Goal: Task Accomplishment & Management: Complete application form

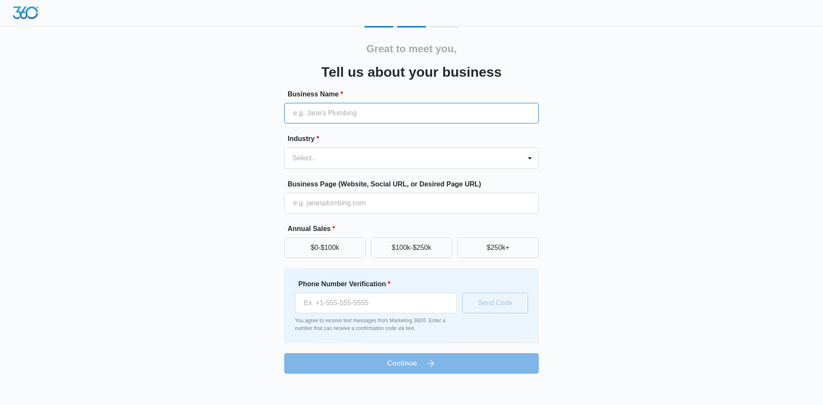
click at [515, 120] on input "Business Name *" at bounding box center [411, 113] width 255 height 21
click at [488, 150] on div "Select..." at bounding box center [403, 158] width 237 height 21
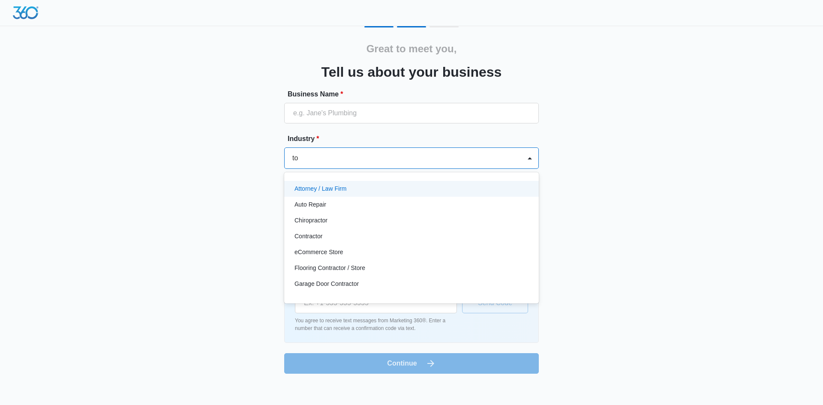
type input "t"
type input "c"
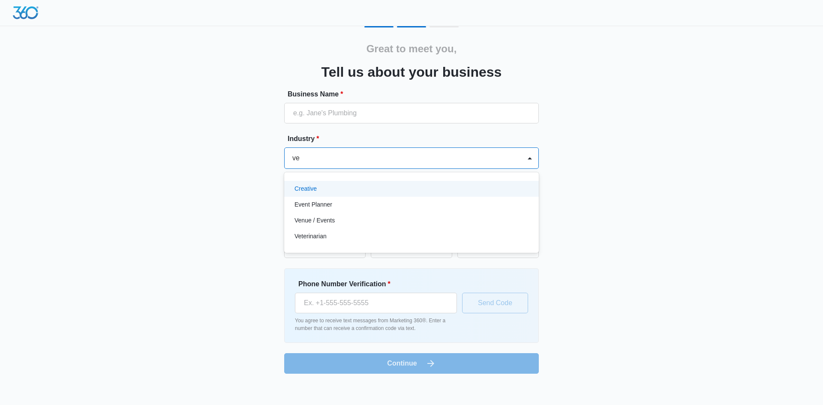
type input "v"
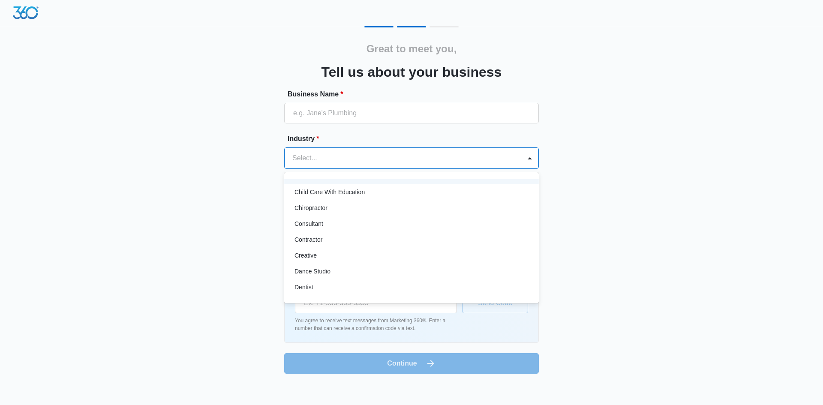
scroll to position [44, 0]
click at [498, 198] on div "Auto Repair" at bounding box center [411, 192] width 255 height 16
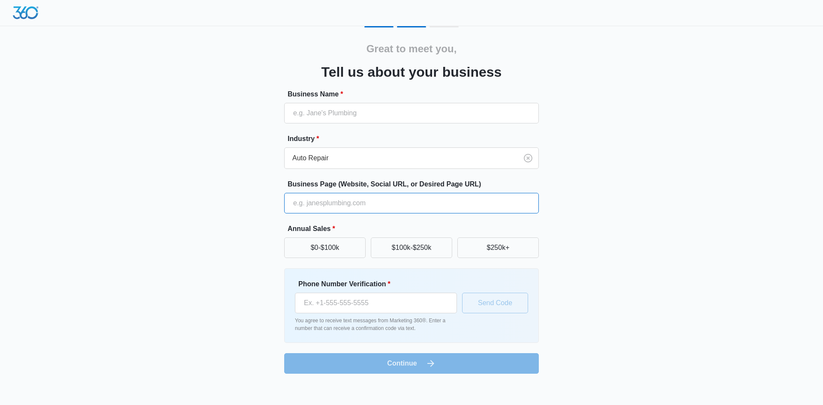
click at [498, 198] on input "Business Page (Website, Social URL, or Desired Page URL)" at bounding box center [411, 203] width 255 height 21
click at [471, 105] on input "Business Name *" at bounding box center [411, 113] width 255 height 21
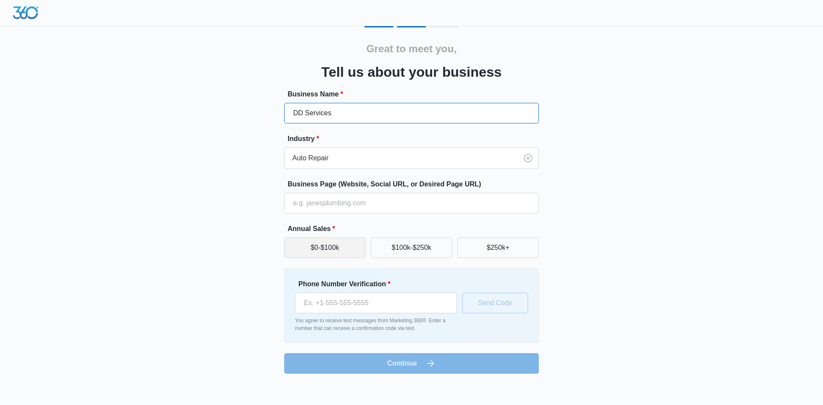
type input "DD Services"
click at [328, 253] on button "$0-$100k" at bounding box center [324, 248] width 81 height 21
click at [320, 307] on input "Phone Number Verification *" at bounding box center [376, 303] width 162 height 21
type input "[PHONE_NUMBER]"
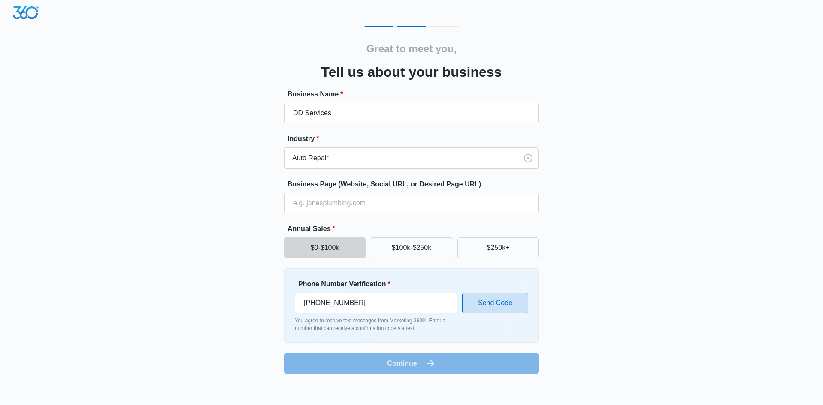
click at [470, 301] on button "Send Code" at bounding box center [495, 303] width 66 height 21
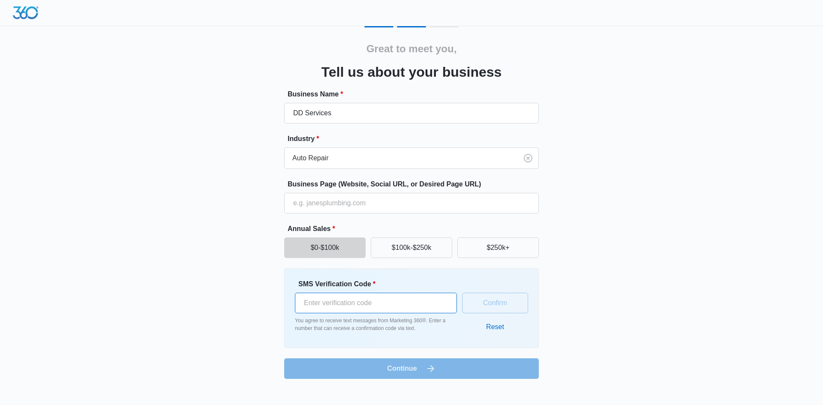
click at [436, 307] on input "SMS Verification Code *" at bounding box center [376, 303] width 162 height 21
type input "135027"
click at [517, 310] on button "Confirm" at bounding box center [495, 303] width 66 height 21
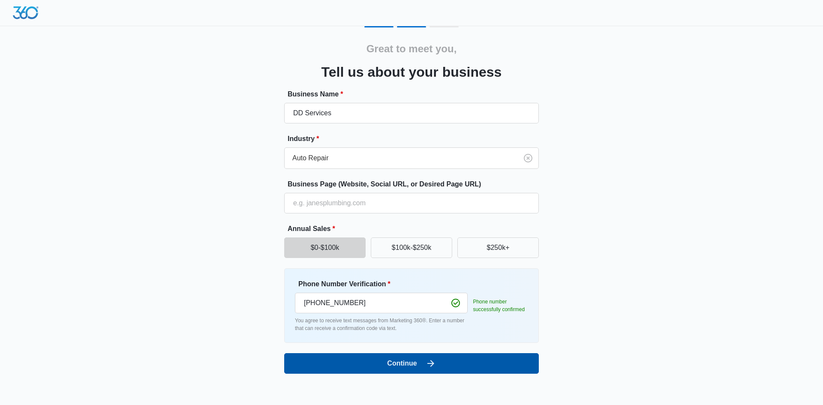
click at [476, 361] on button "Continue" at bounding box center [411, 363] width 255 height 21
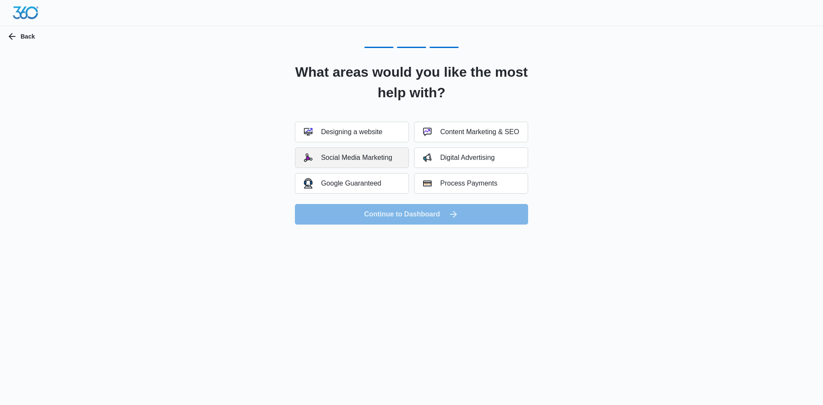
click at [391, 165] on button "Social Media Marketing" at bounding box center [352, 157] width 114 height 21
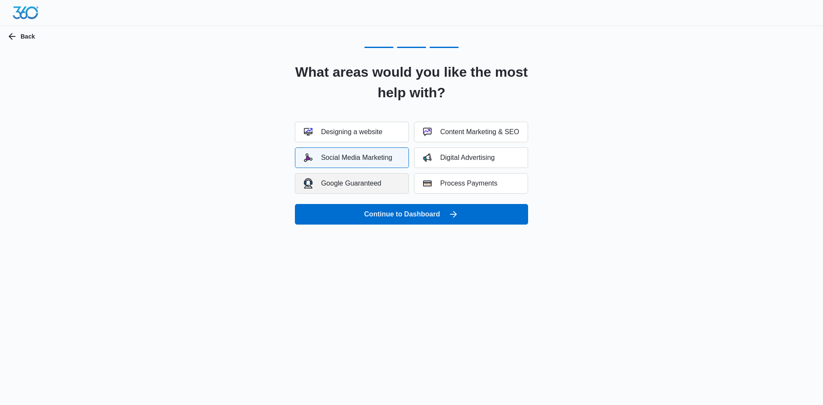
click at [394, 180] on button "Google Guaranteed" at bounding box center [352, 183] width 114 height 21
click at [448, 179] on div "Process Payments" at bounding box center [460, 183] width 74 height 9
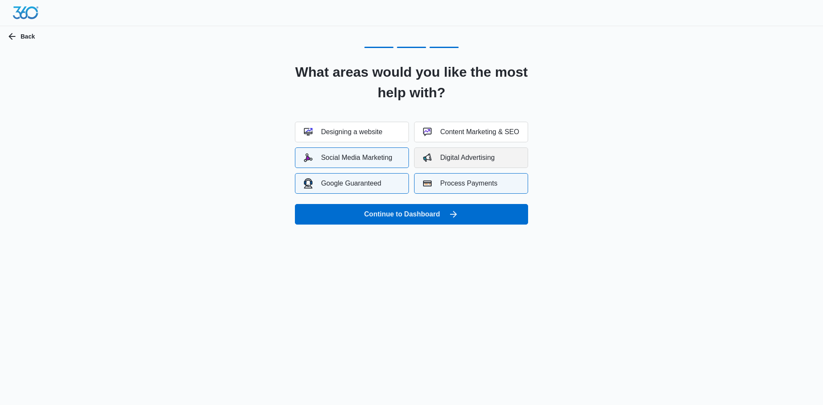
click at [449, 163] on button "Digital Advertising" at bounding box center [471, 157] width 114 height 21
click at [450, 181] on div "Process Payments" at bounding box center [460, 183] width 74 height 9
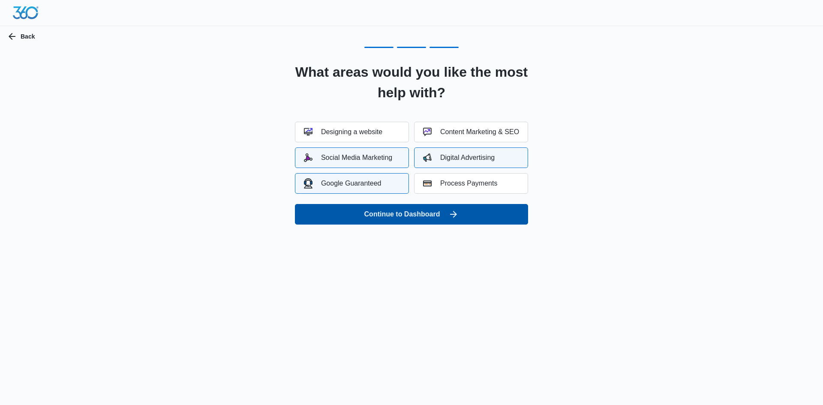
click at [442, 213] on button "Continue to Dashboard" at bounding box center [411, 214] width 233 height 21
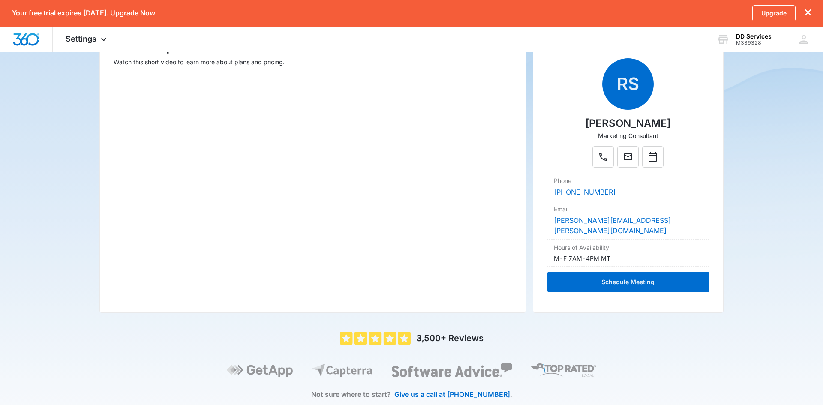
scroll to position [158, 0]
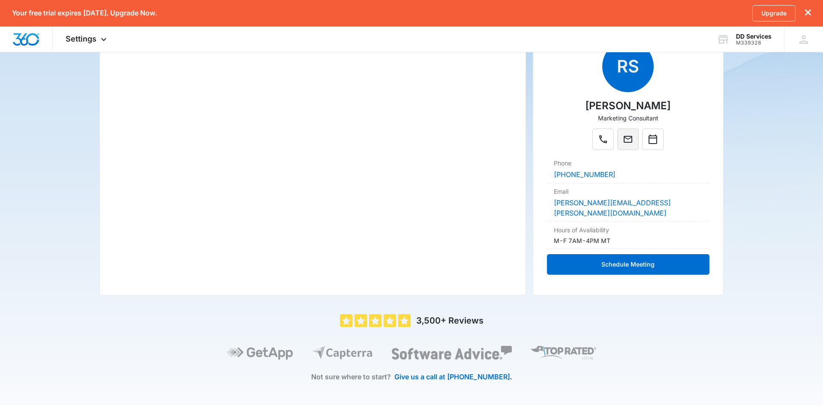
click at [639, 145] on button "Mail" at bounding box center [627, 139] width 21 height 21
